Goal: Complete application form

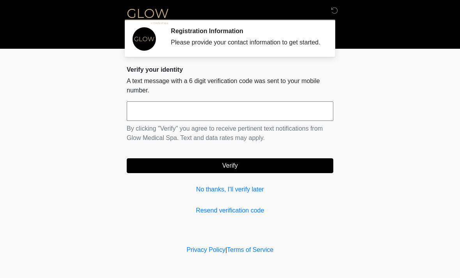
click at [234, 121] on input "text" at bounding box center [230, 111] width 207 height 20
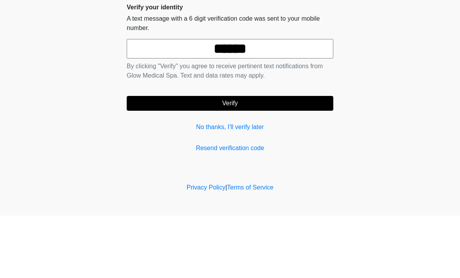
type input "******"
click at [314, 158] on button "Verify" at bounding box center [230, 165] width 207 height 15
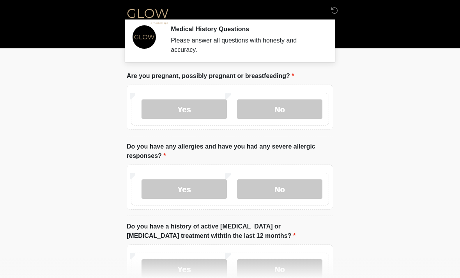
scroll to position [1, 0]
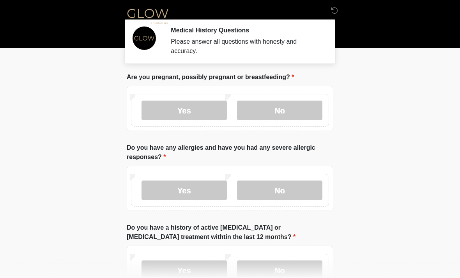
click at [286, 116] on label "No" at bounding box center [279, 111] width 85 height 20
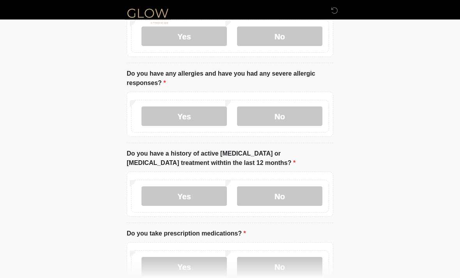
scroll to position [75, 0]
click at [295, 114] on label "No" at bounding box center [279, 116] width 85 height 20
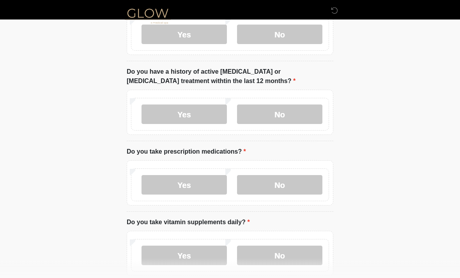
scroll to position [167, 0]
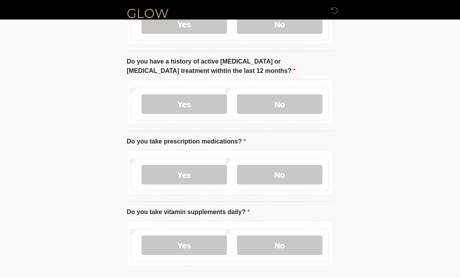
click at [274, 107] on label "No" at bounding box center [279, 104] width 85 height 20
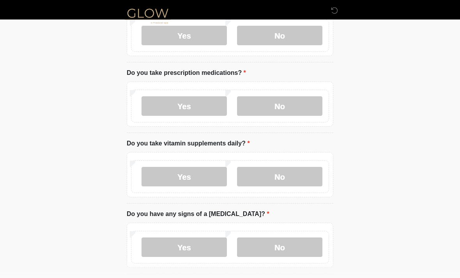
scroll to position [239, 0]
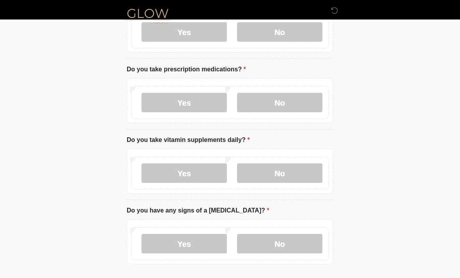
click at [270, 108] on label "No" at bounding box center [279, 103] width 85 height 20
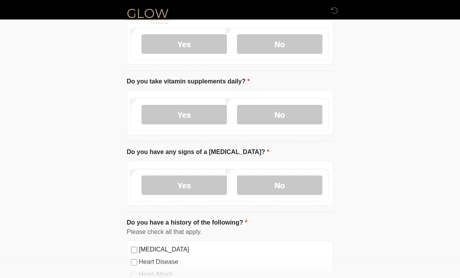
scroll to position [297, 0]
click at [167, 108] on label "Yes" at bounding box center [184, 116] width 85 height 20
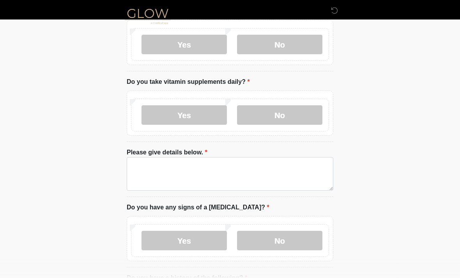
click at [264, 112] on label "No" at bounding box center [279, 115] width 85 height 20
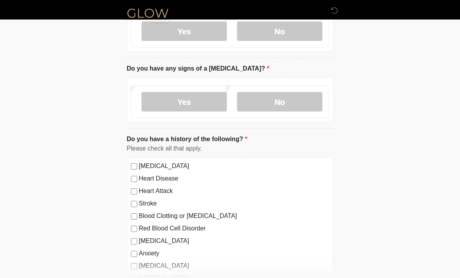
scroll to position [381, 0]
click at [266, 101] on label "No" at bounding box center [279, 102] width 85 height 20
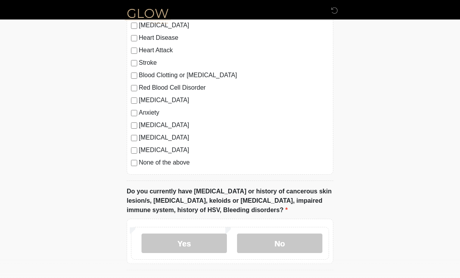
scroll to position [513, 0]
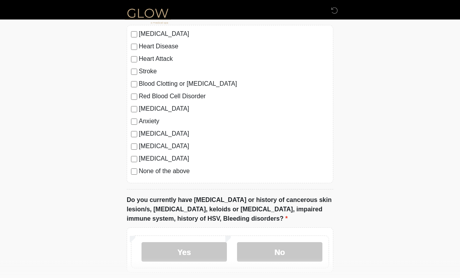
click at [140, 169] on label "None of the above" at bounding box center [234, 171] width 190 height 9
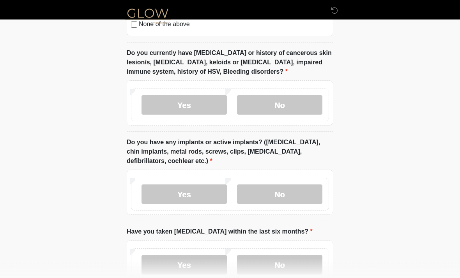
scroll to position [661, 0]
click at [313, 96] on label "No" at bounding box center [279, 105] width 85 height 20
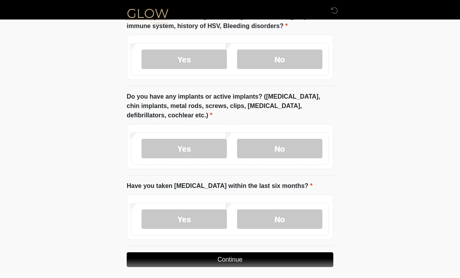
scroll to position [710, 0]
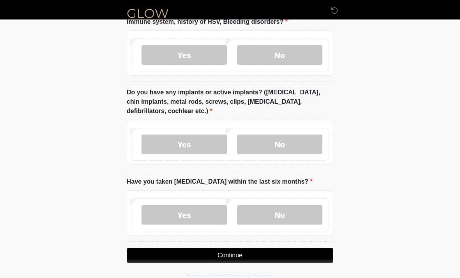
click at [300, 143] on label "No" at bounding box center [279, 145] width 85 height 20
click at [281, 211] on label "No" at bounding box center [279, 215] width 85 height 20
click at [245, 257] on button "Continue" at bounding box center [230, 255] width 207 height 15
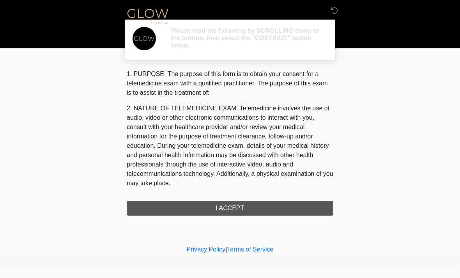
scroll to position [0, 0]
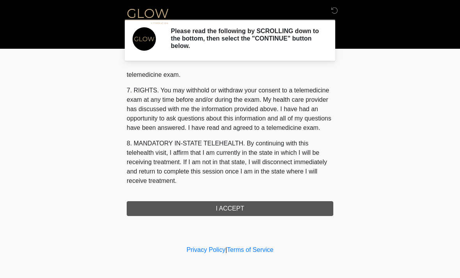
click at [256, 202] on button "I ACCEPT" at bounding box center [230, 208] width 207 height 15
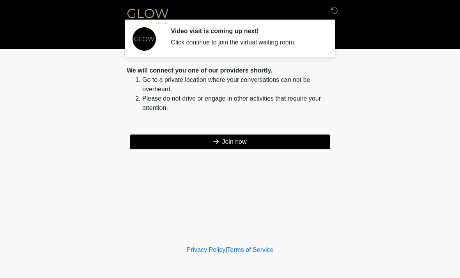
click at [265, 140] on button "Join now" at bounding box center [230, 142] width 201 height 15
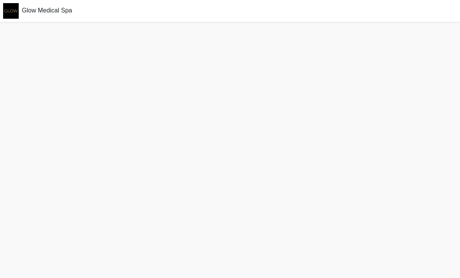
scroll to position [2, 0]
